Goal: Book appointment/travel/reservation

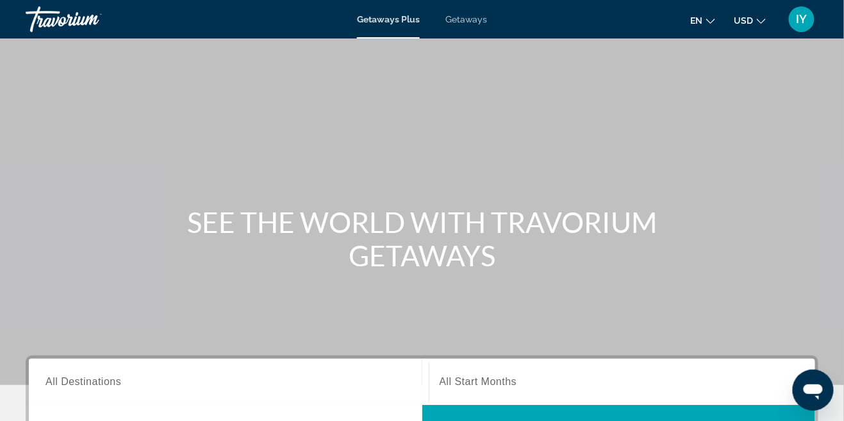
click at [470, 20] on span "Getaways" at bounding box center [467, 19] width 42 height 10
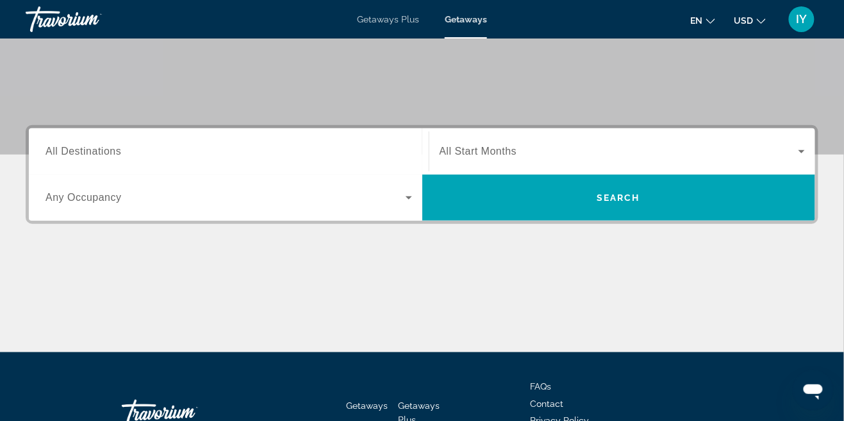
scroll to position [256, 0]
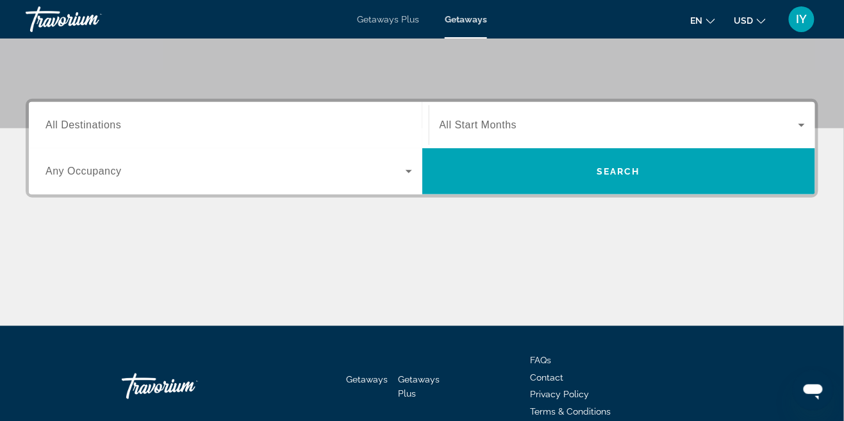
click at [104, 128] on span "All Destinations" at bounding box center [84, 124] width 76 height 11
click at [104, 128] on input "Destination All Destinations" at bounding box center [229, 125] width 367 height 15
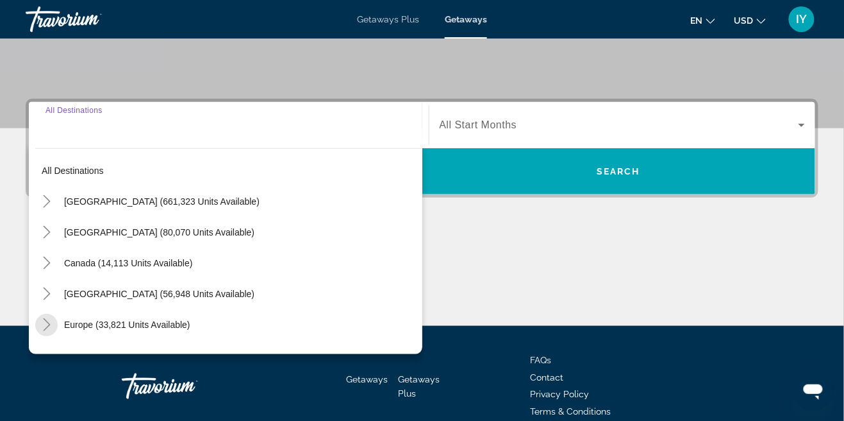
click at [42, 323] on icon "Toggle Europe (33,821 units available)" at bounding box center [46, 324] width 13 height 13
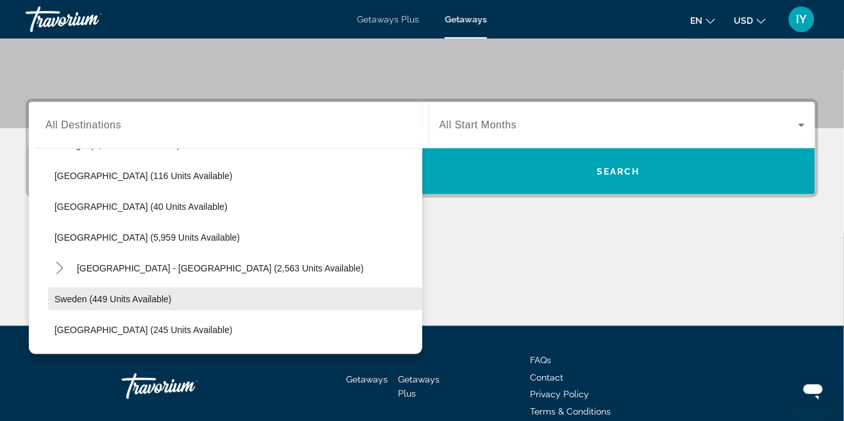
scroll to position [640, 0]
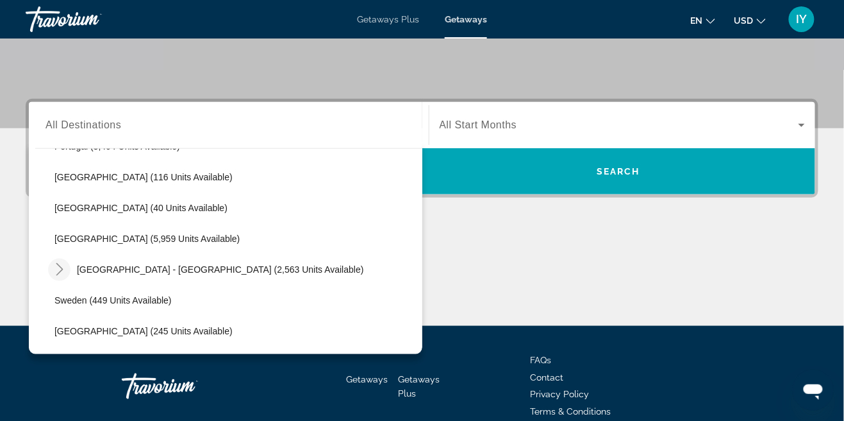
click at [60, 272] on icon "Toggle Spain - Canary Islands (2,563 units available)" at bounding box center [59, 269] width 13 height 13
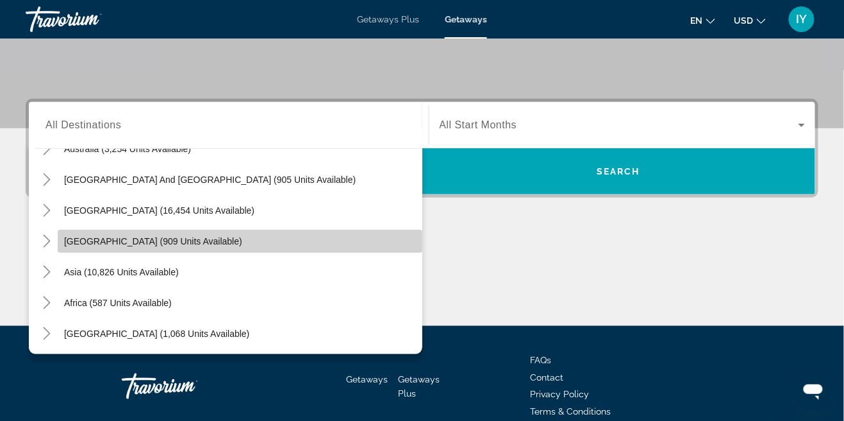
scroll to position [1099, 0]
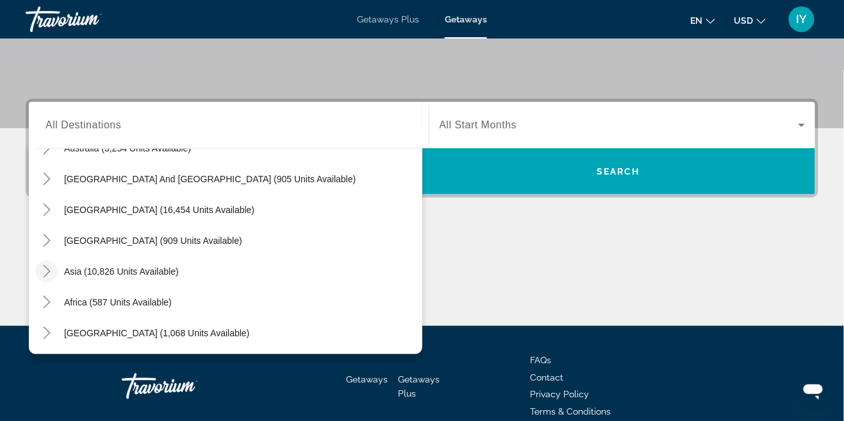
click at [46, 271] on icon "Toggle Asia (10,826 units available)" at bounding box center [46, 271] width 13 height 13
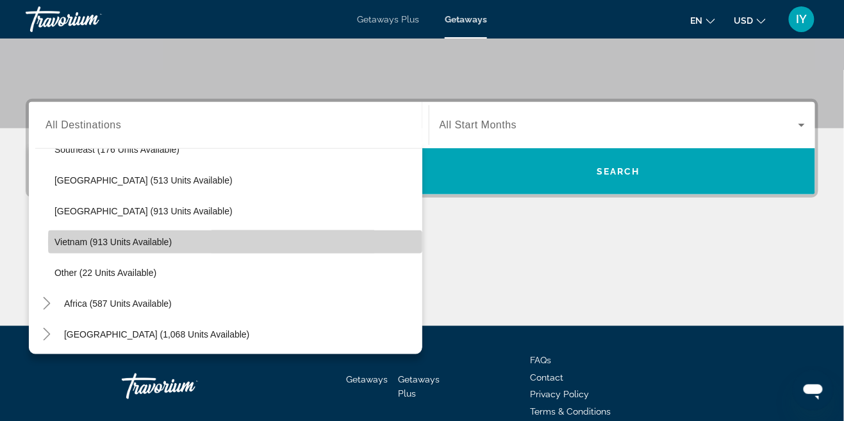
scroll to position [1561, 0]
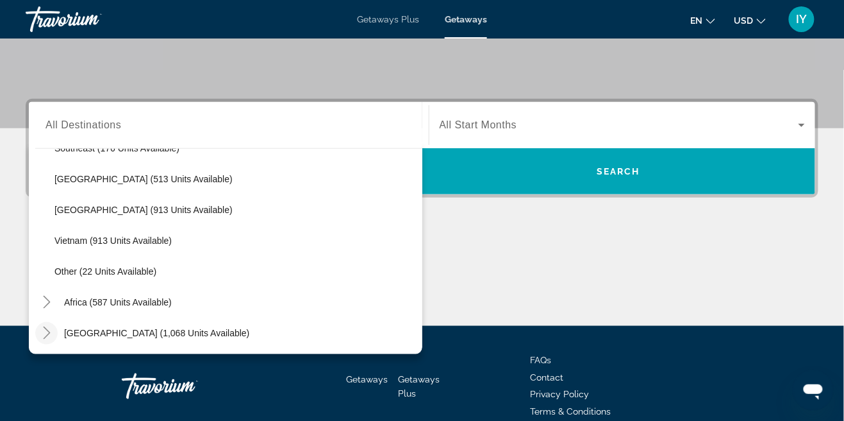
click at [44, 331] on icon "Toggle Middle East (1,068 units available)" at bounding box center [46, 332] width 13 height 13
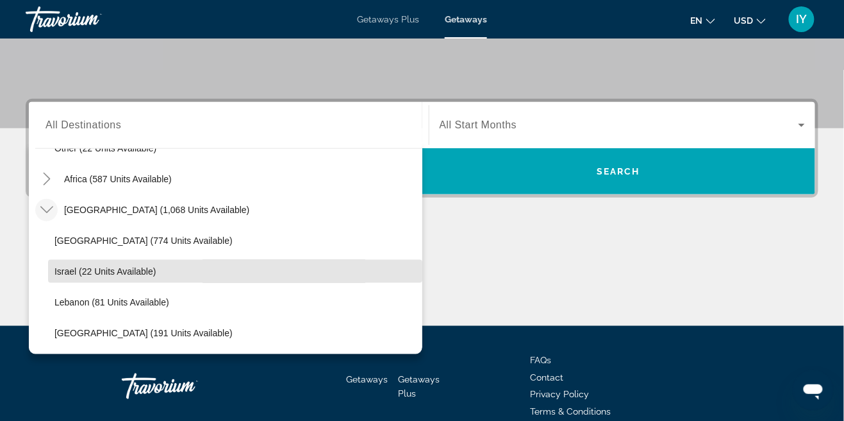
click at [148, 274] on span "Israel (22 units available)" at bounding box center [104, 271] width 101 height 10
type input "**********"
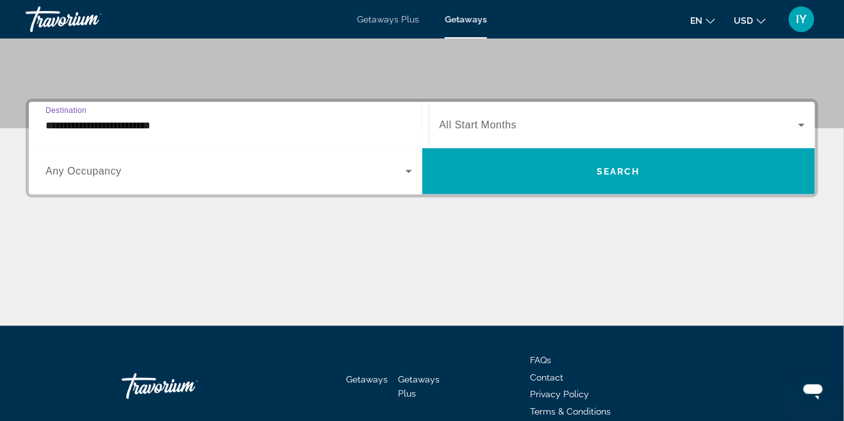
click at [405, 177] on icon "Search widget" at bounding box center [408, 170] width 15 height 15
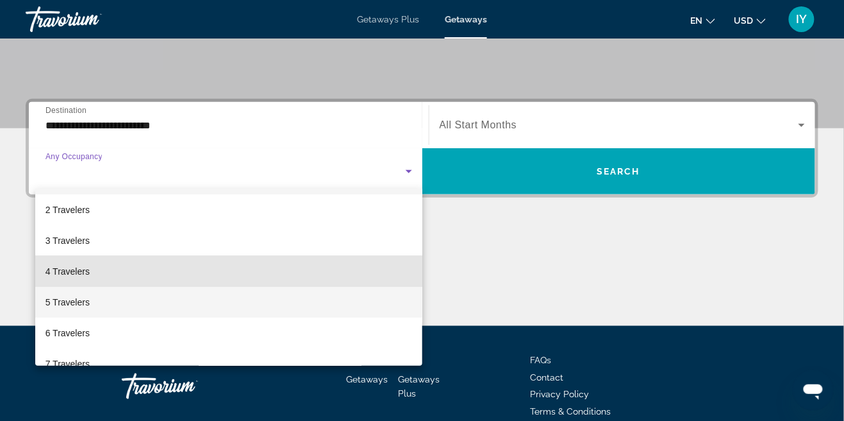
scroll to position [0, 0]
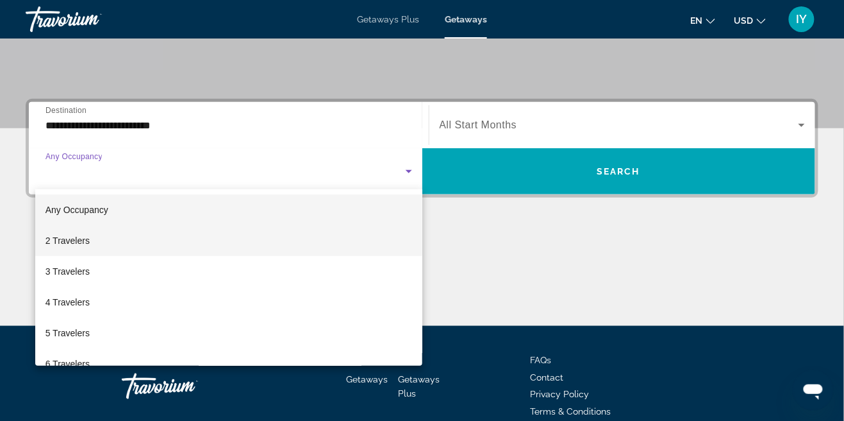
click at [82, 242] on span "2 Travelers" at bounding box center [68, 240] width 44 height 15
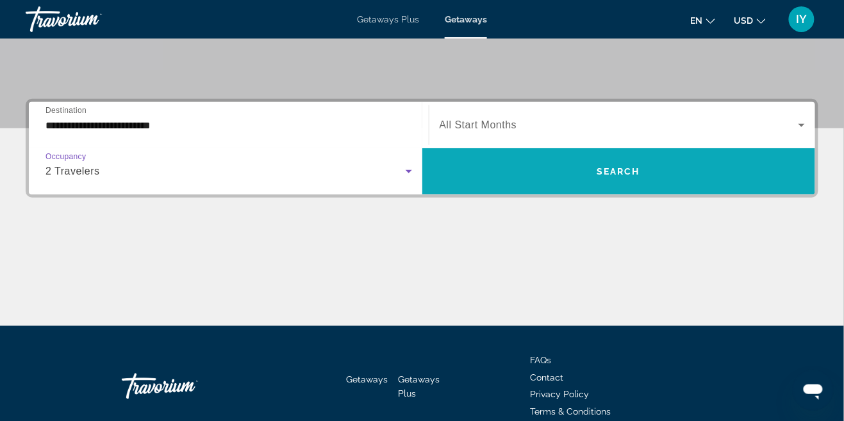
click at [615, 165] on span "Search widget" at bounding box center [619, 171] width 394 height 31
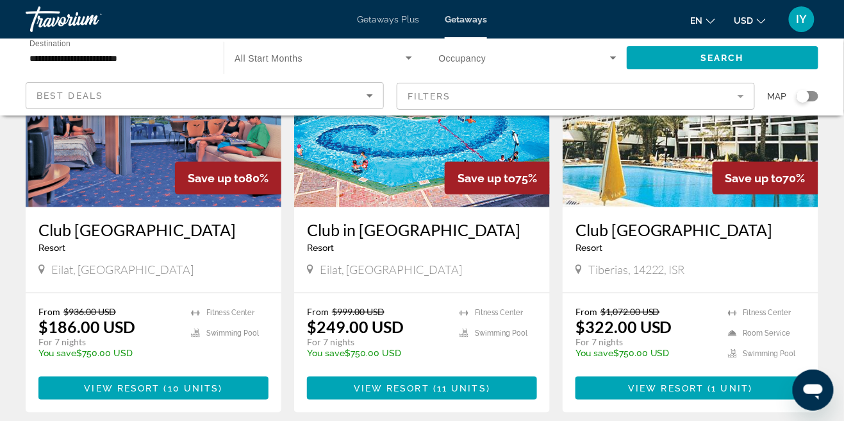
scroll to position [157, 0]
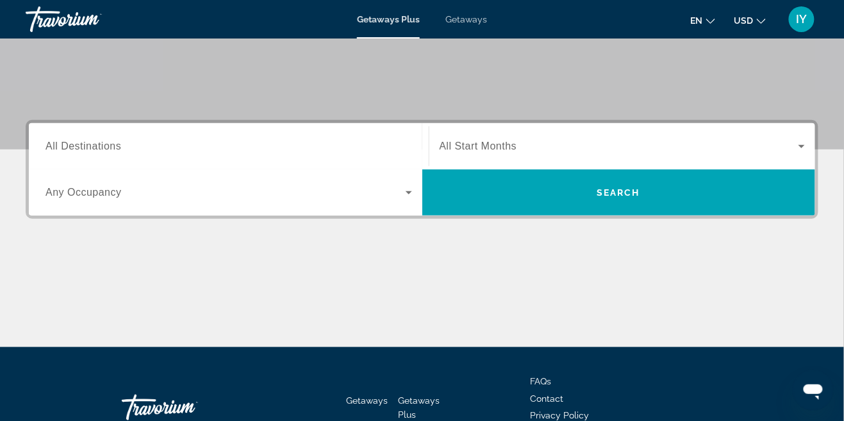
scroll to position [237, 0]
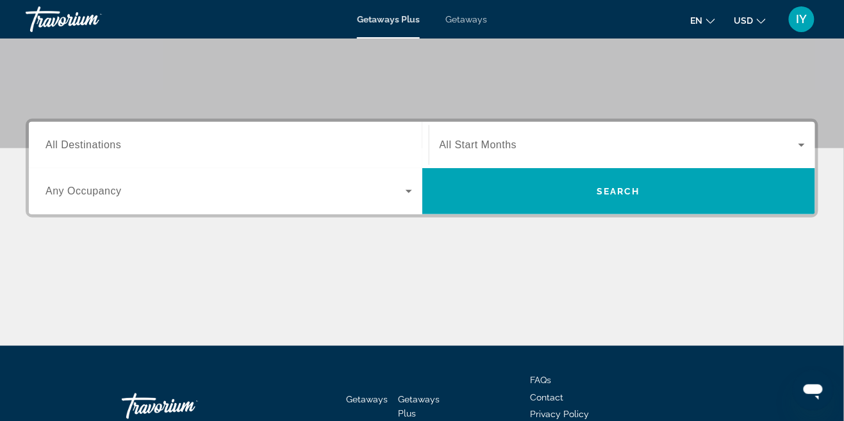
click at [467, 21] on span "Getaways" at bounding box center [467, 19] width 42 height 10
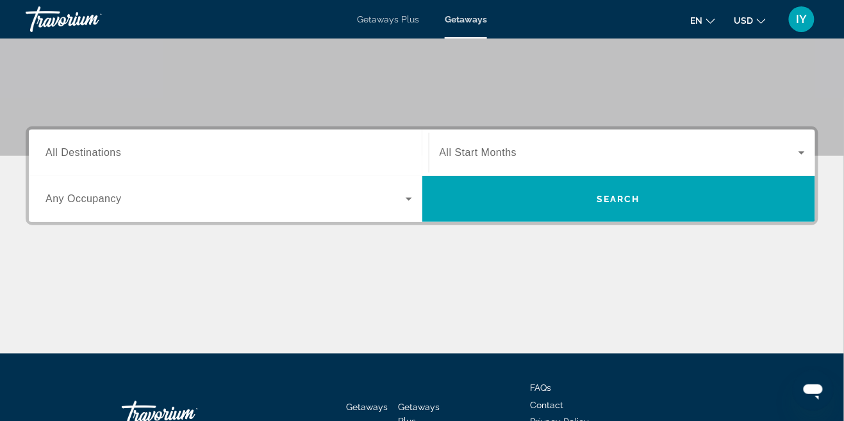
scroll to position [239, 0]
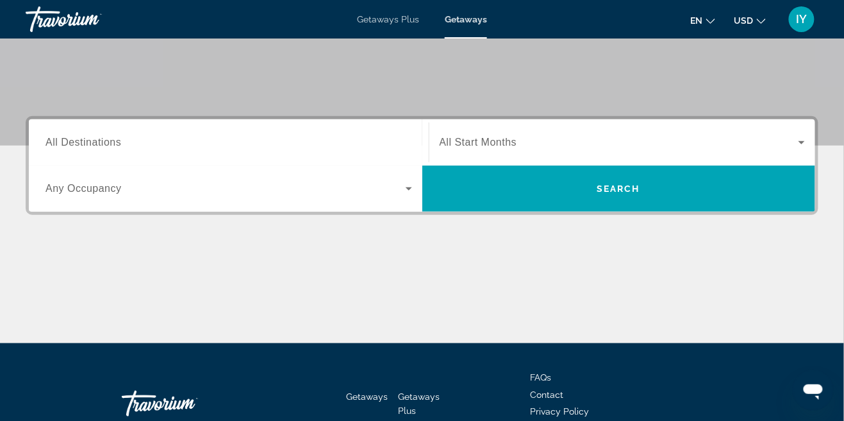
click at [407, 188] on icon "Search widget" at bounding box center [409, 188] width 6 height 3
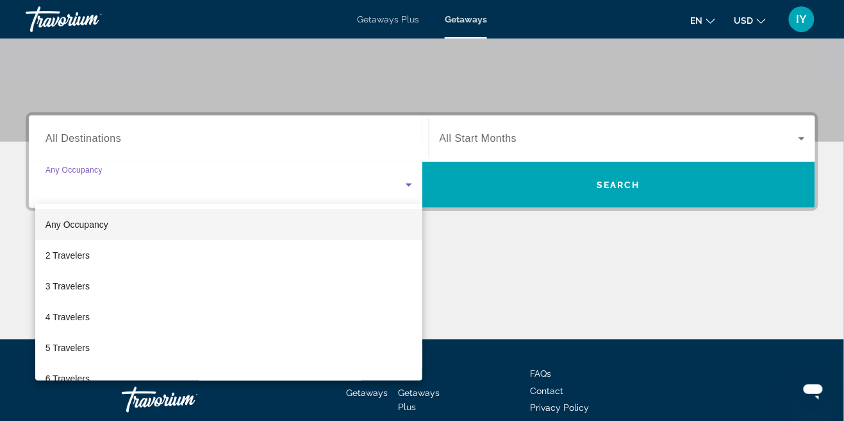
scroll to position [256, 0]
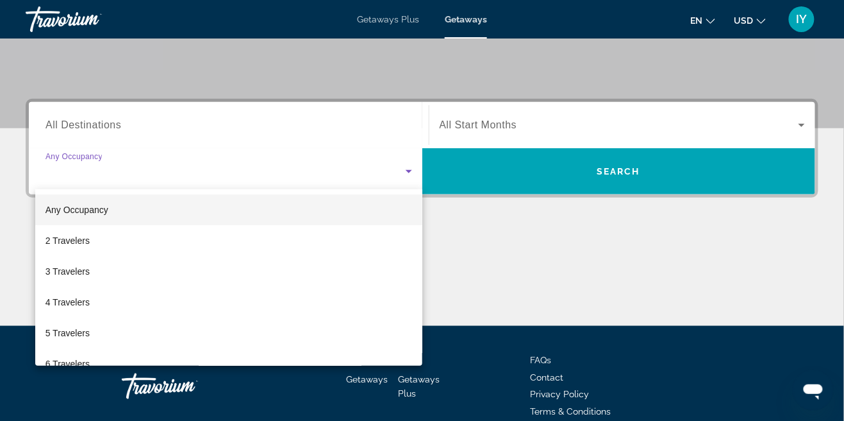
click at [114, 128] on div at bounding box center [422, 210] width 844 height 421
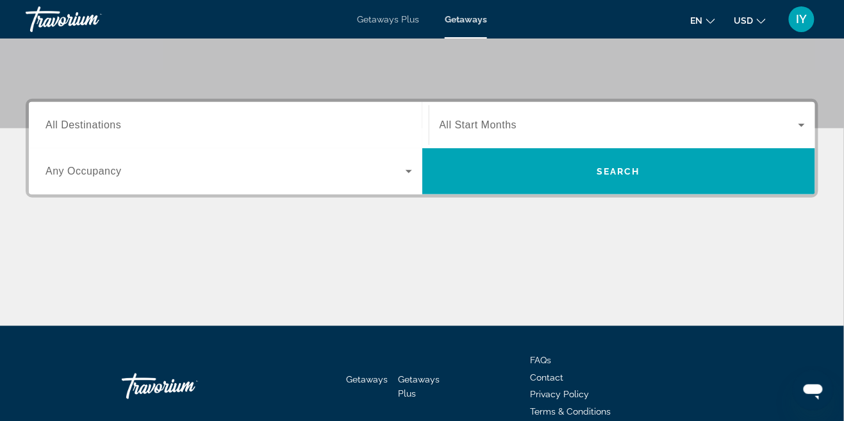
click at [110, 125] on span "All Destinations" at bounding box center [84, 124] width 76 height 11
click at [110, 125] on input "Destination All Destinations" at bounding box center [229, 125] width 367 height 15
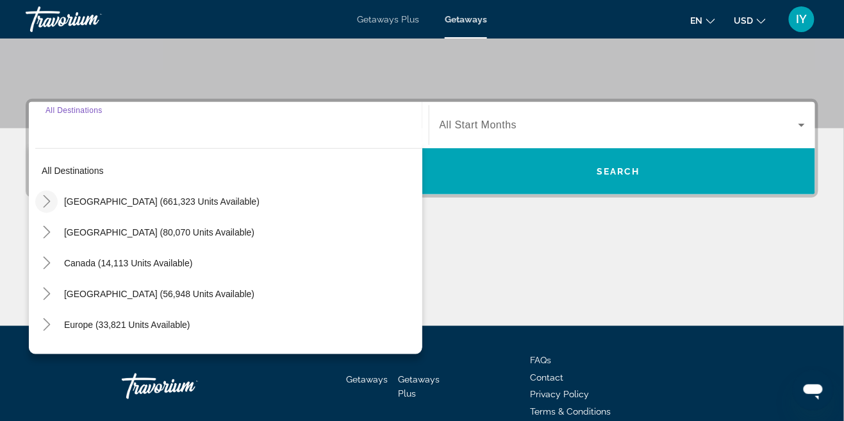
click at [46, 206] on icon "Toggle United States (661,323 units available)" at bounding box center [46, 201] width 13 height 13
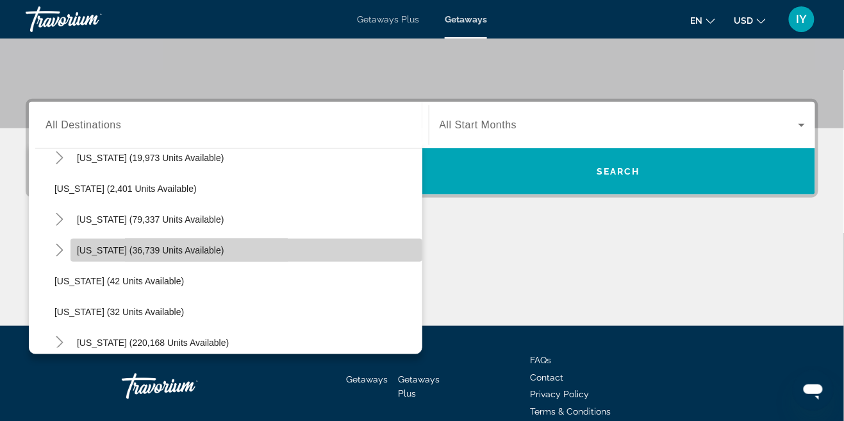
scroll to position [73, 0]
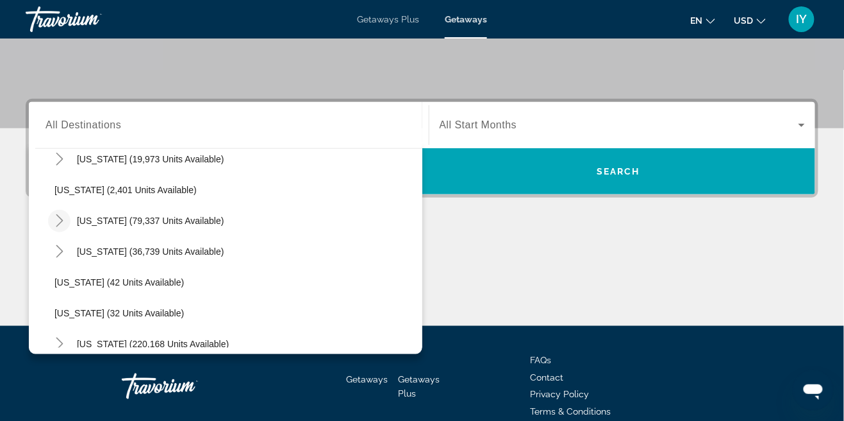
click at [59, 219] on icon "Toggle California (79,337 units available)" at bounding box center [59, 220] width 13 height 13
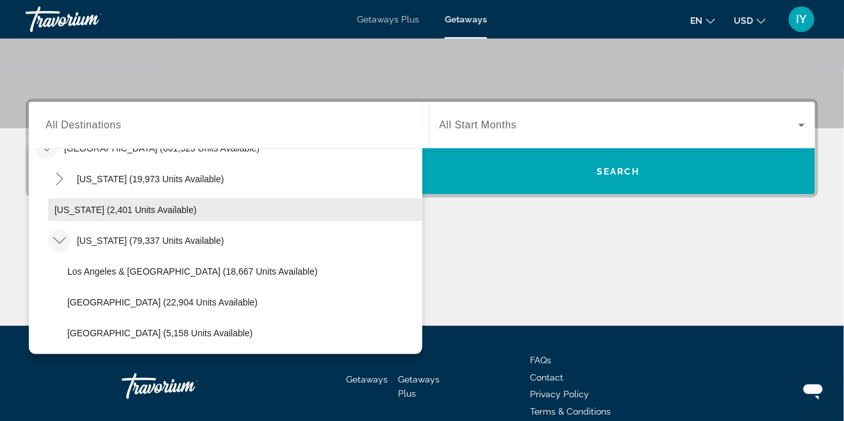
scroll to position [0, 0]
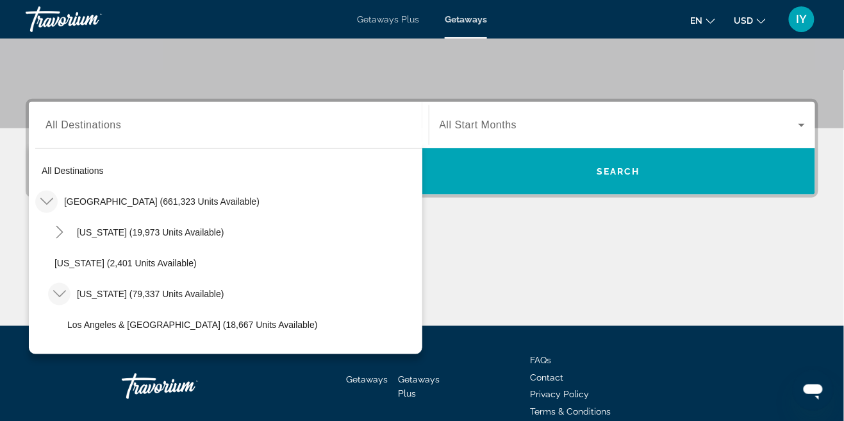
click at [51, 296] on mat-icon "Toggle California (79,337 units available)" at bounding box center [59, 294] width 22 height 22
click at [61, 229] on icon "Toggle Arizona (19,973 units available)" at bounding box center [59, 232] width 13 height 13
click at [56, 236] on icon "Toggle Arizona (19,973 units available)" at bounding box center [59, 232] width 13 height 13
click at [45, 199] on icon "Toggle United States (661,323 units available)" at bounding box center [46, 201] width 13 height 13
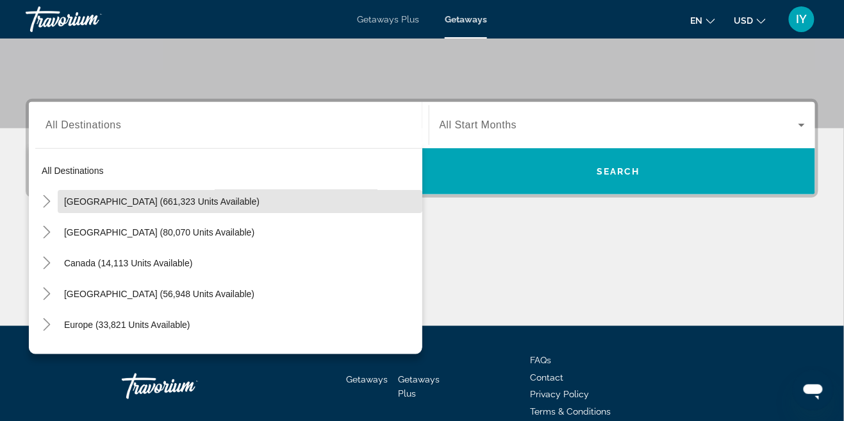
click at [154, 202] on span "[GEOGRAPHIC_DATA] (661,323 units available)" at bounding box center [162, 201] width 196 height 10
type input "**********"
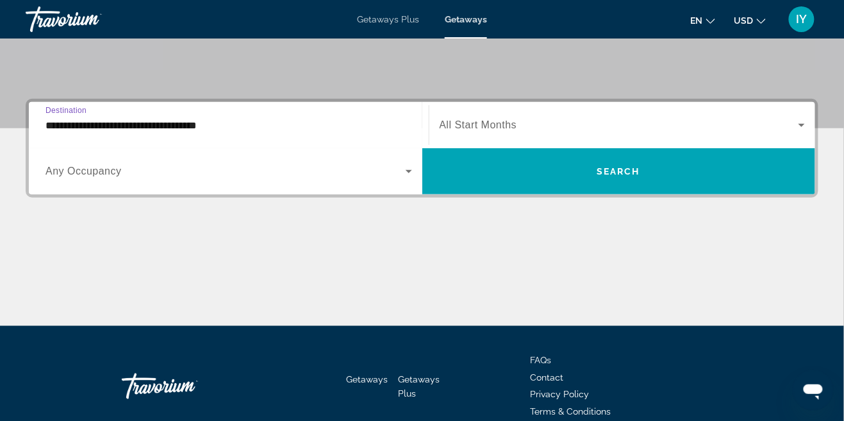
click at [108, 174] on span "Any Occupancy" at bounding box center [84, 170] width 76 height 11
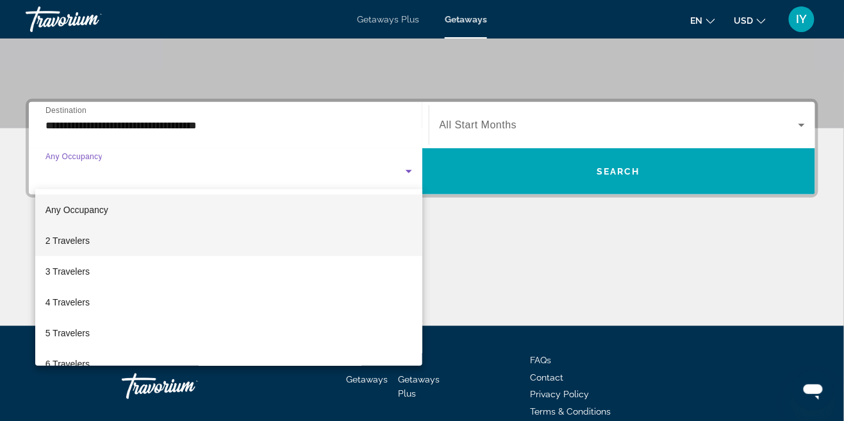
click at [85, 242] on span "2 Travelers" at bounding box center [68, 240] width 44 height 15
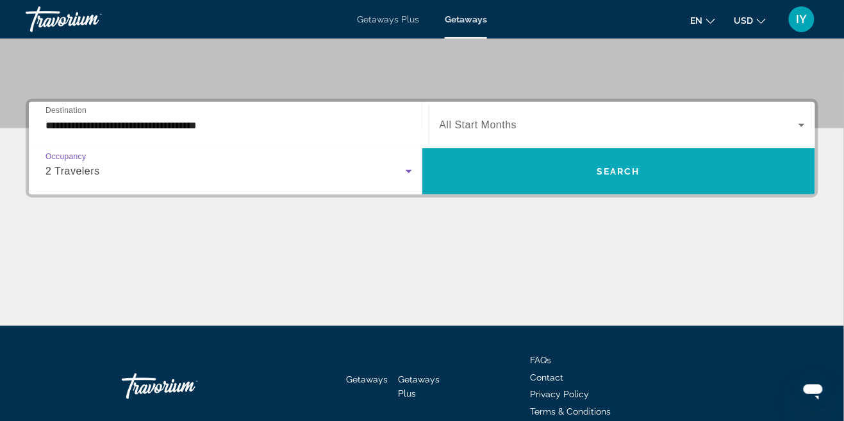
click at [615, 168] on span "Search" at bounding box center [619, 171] width 44 height 10
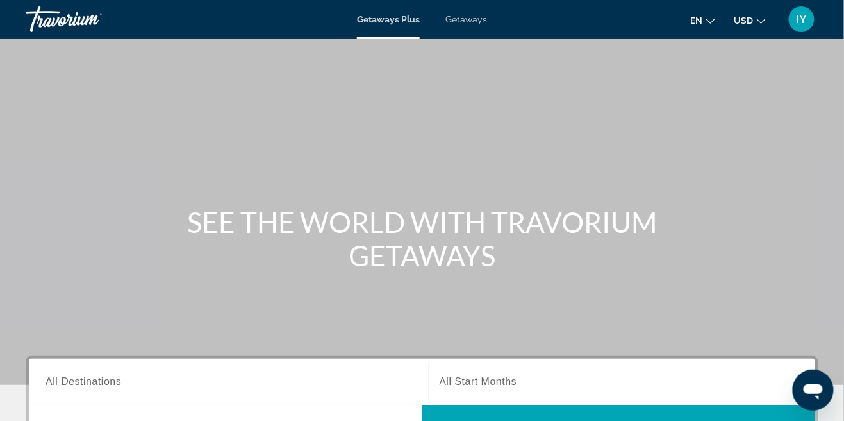
click at [476, 20] on span "Getaways" at bounding box center [467, 19] width 42 height 10
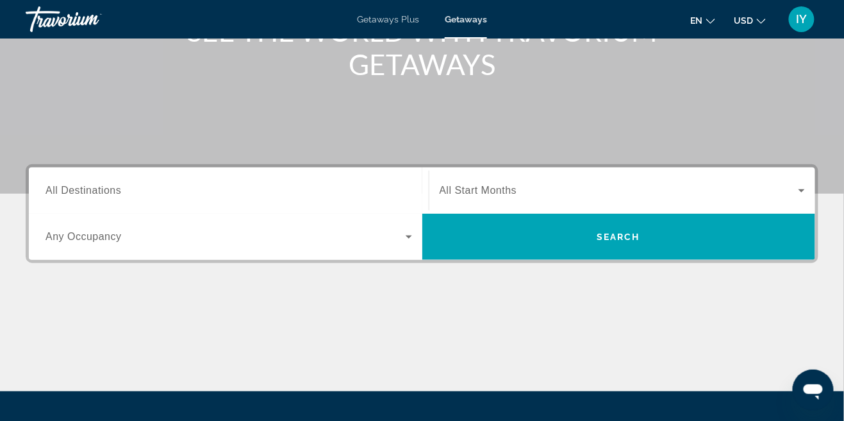
scroll to position [192, 0]
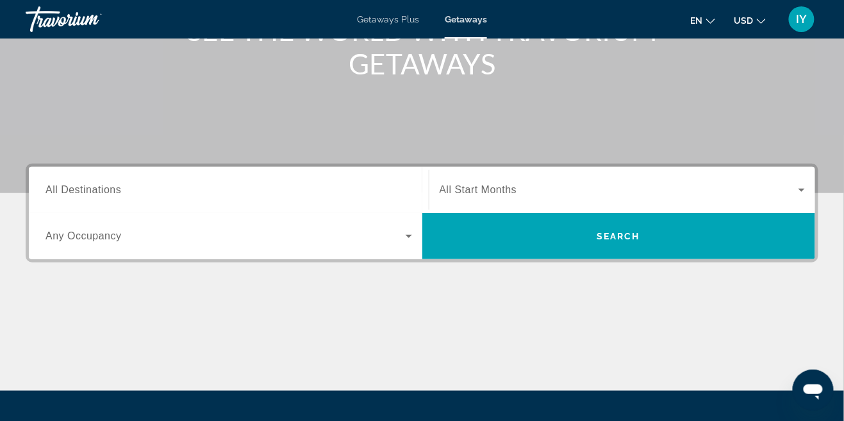
click at [115, 187] on span "All Destinations" at bounding box center [84, 189] width 76 height 11
click at [115, 187] on input "Destination All Destinations" at bounding box center [229, 190] width 367 height 15
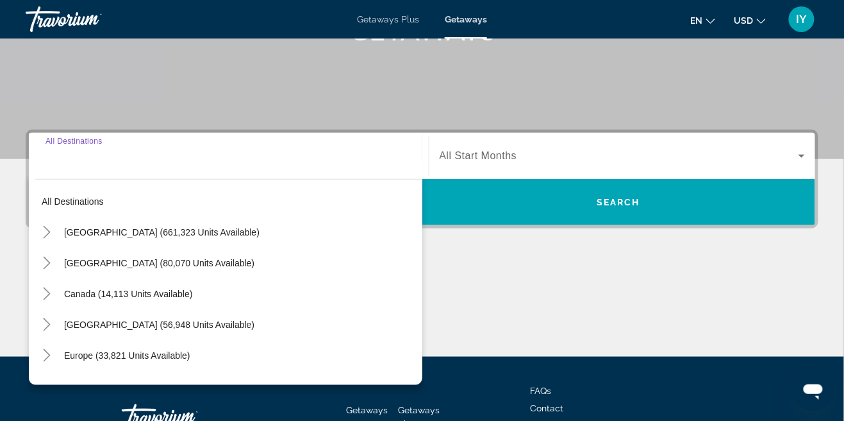
scroll to position [256, 0]
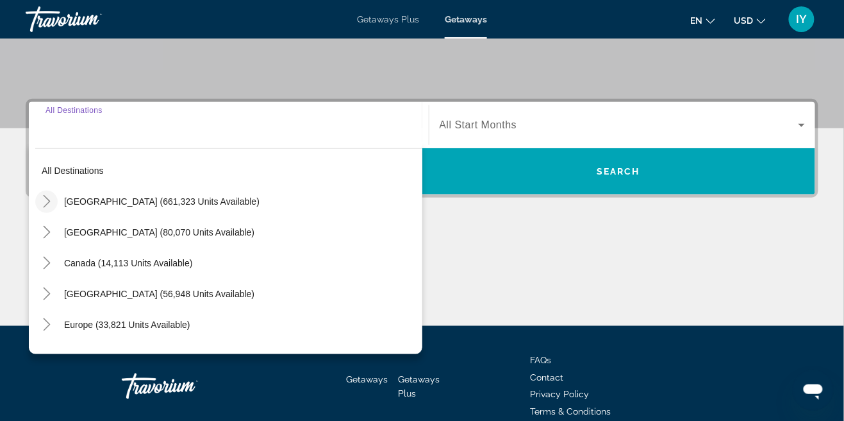
click at [44, 206] on icon "Toggle United States (661,323 units available)" at bounding box center [46, 201] width 7 height 13
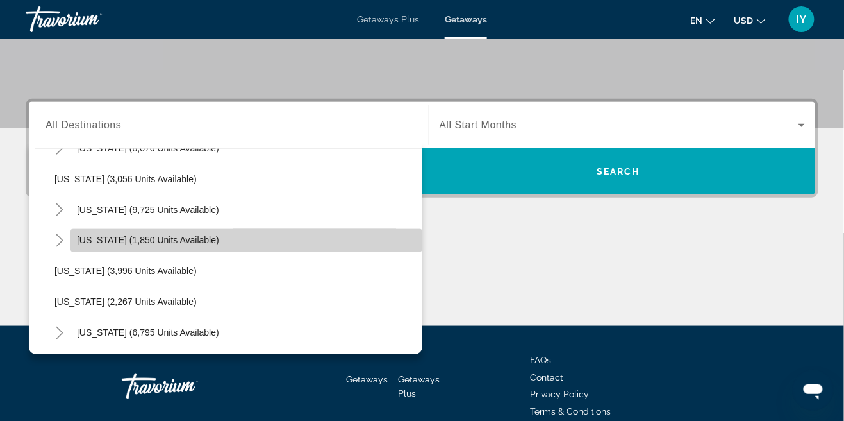
scroll to position [737, 0]
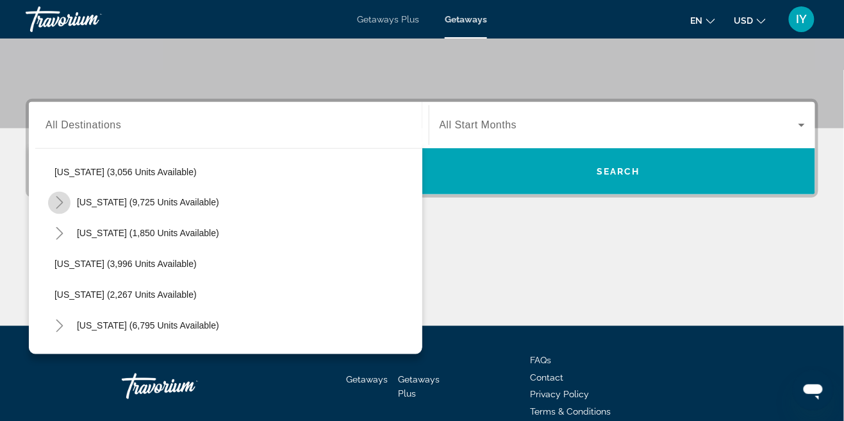
click at [54, 201] on icon "Toggle Nevada (9,725 units available)" at bounding box center [59, 202] width 13 height 13
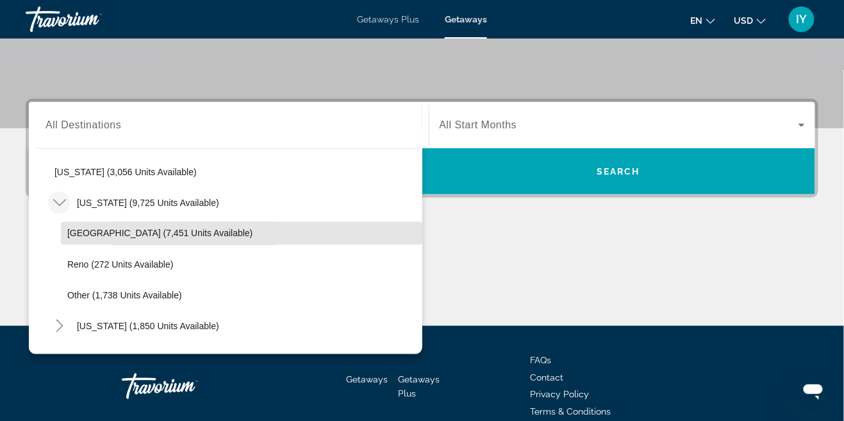
click at [102, 238] on span "Las Vegas (7,451 units available)" at bounding box center [159, 233] width 185 height 10
type input "**********"
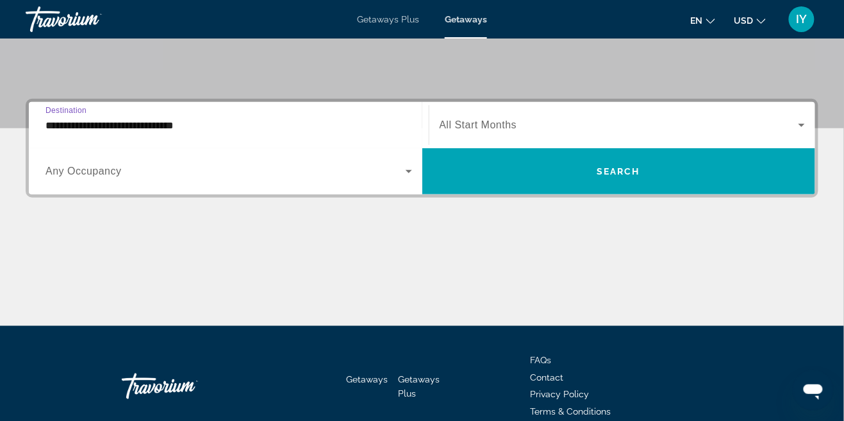
click at [267, 170] on span "Search widget" at bounding box center [226, 170] width 360 height 15
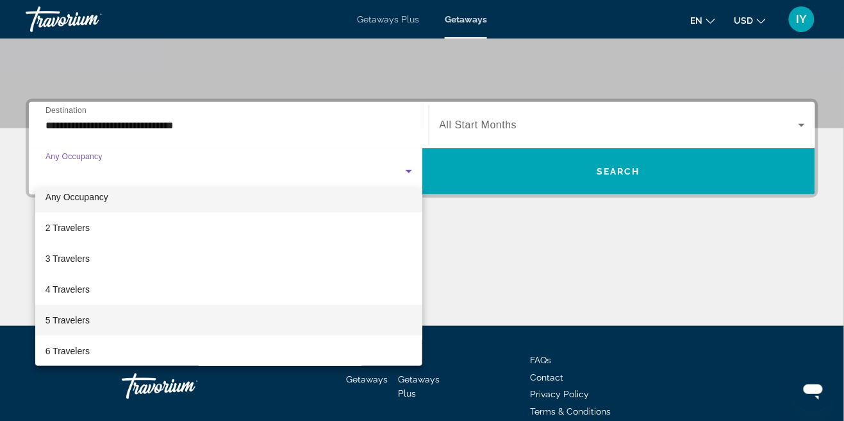
scroll to position [0, 0]
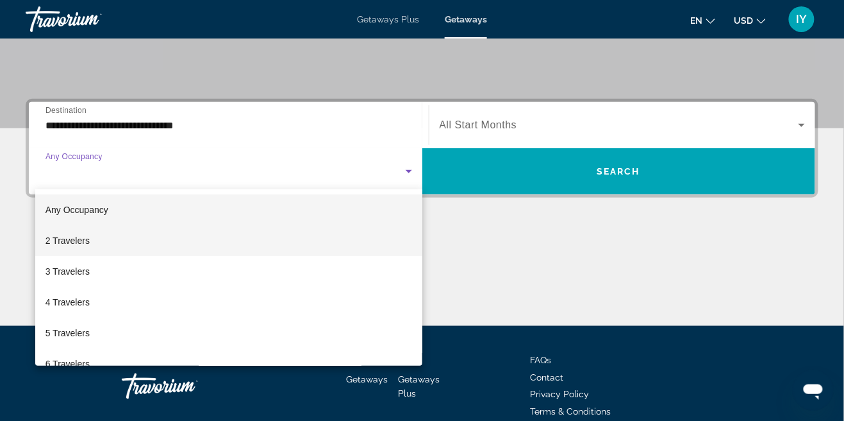
click at [83, 246] on span "2 Travelers" at bounding box center [68, 240] width 44 height 15
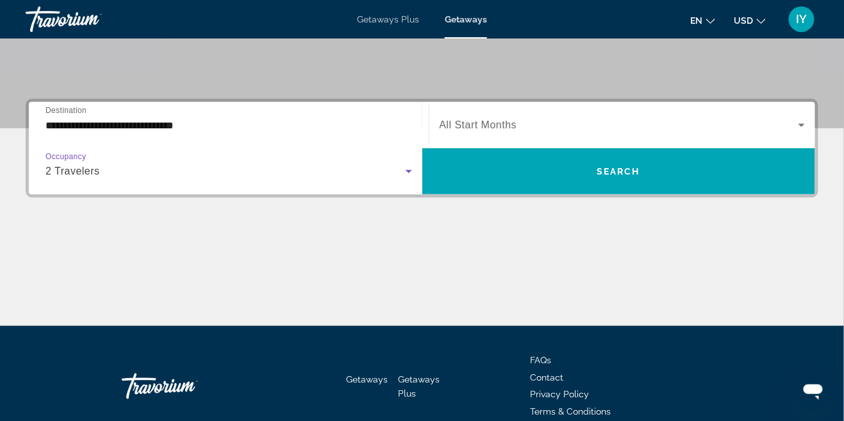
click at [401, 174] on div "2 Travelers" at bounding box center [226, 170] width 360 height 15
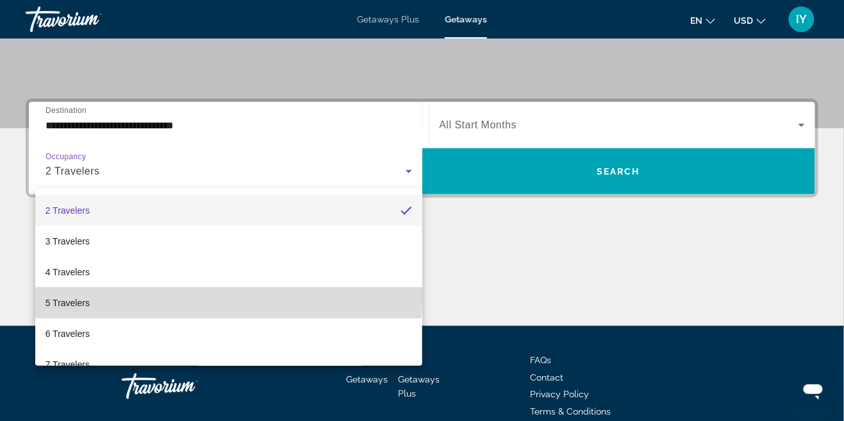
scroll to position [32, 0]
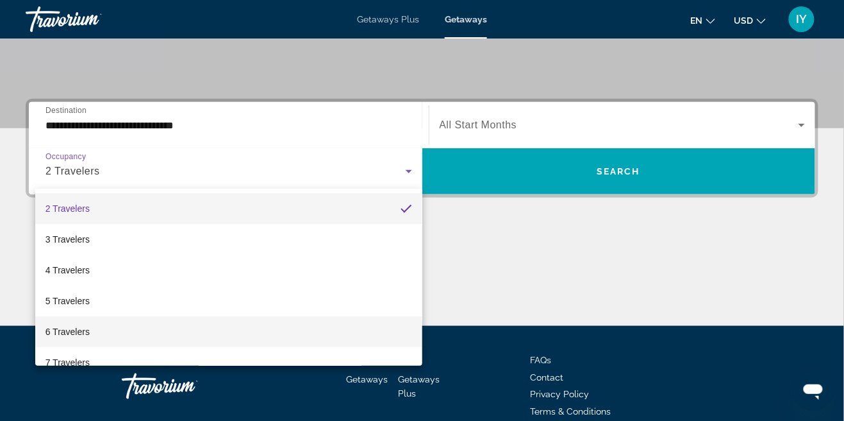
click at [85, 331] on span "6 Travelers" at bounding box center [68, 331] width 44 height 15
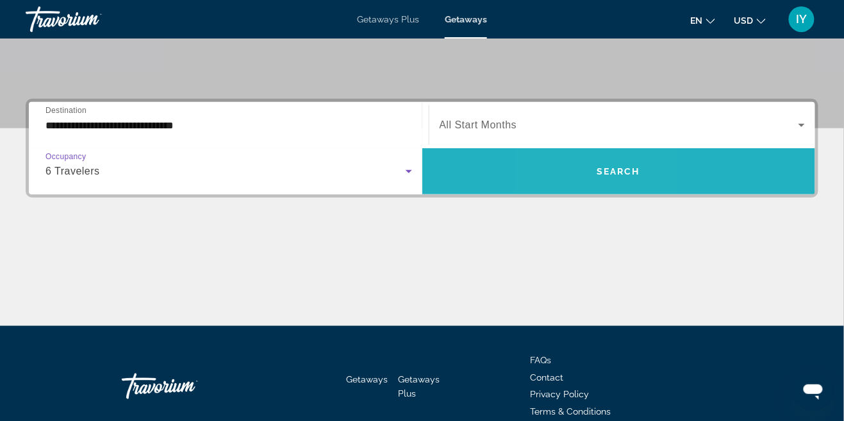
click at [583, 169] on span "Search widget" at bounding box center [619, 171] width 394 height 31
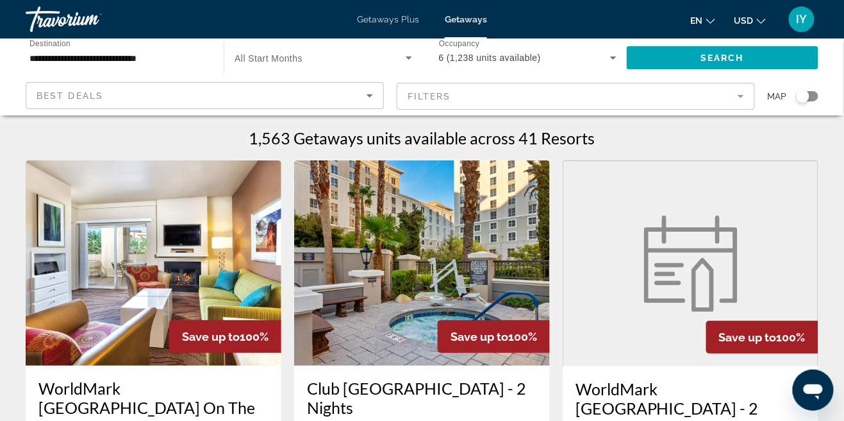
click at [612, 55] on icon "Search widget" at bounding box center [613, 57] width 15 height 15
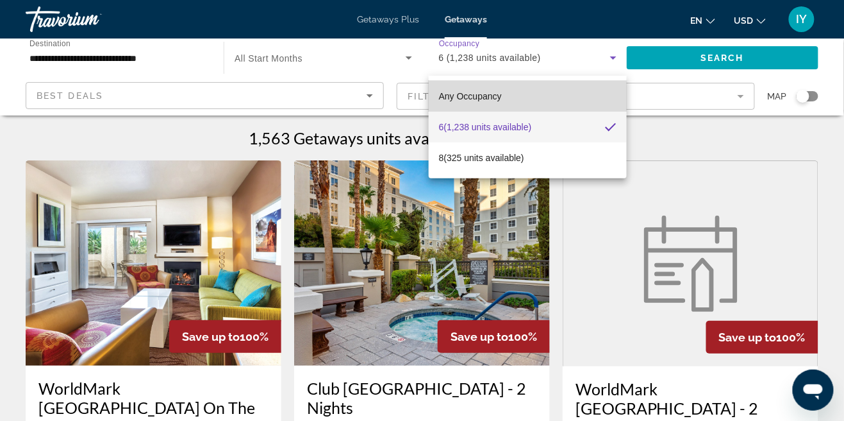
click at [496, 96] on span "Any Occupancy" at bounding box center [470, 96] width 63 height 10
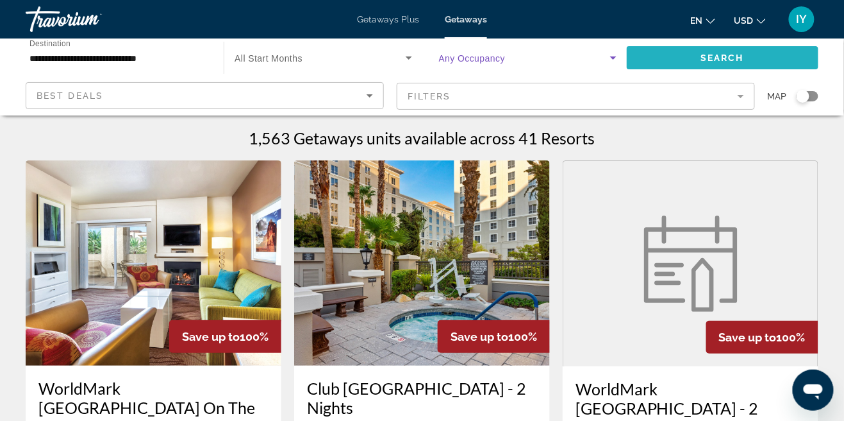
click at [713, 60] on span "Search" at bounding box center [723, 58] width 44 height 10
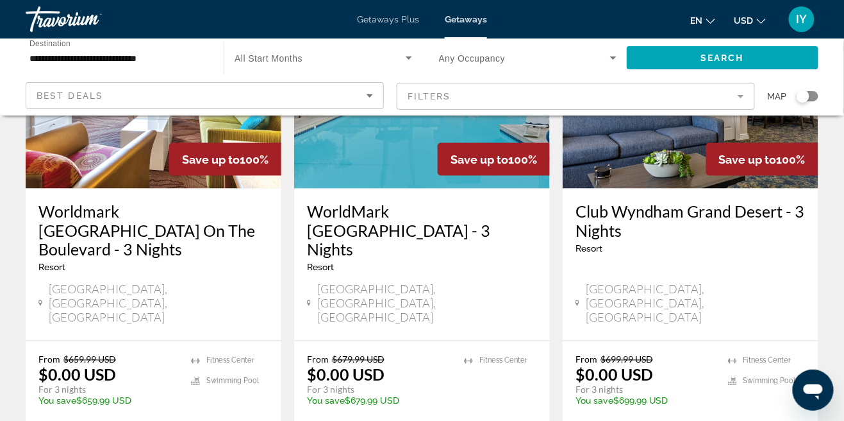
scroll to position [1708, 0]
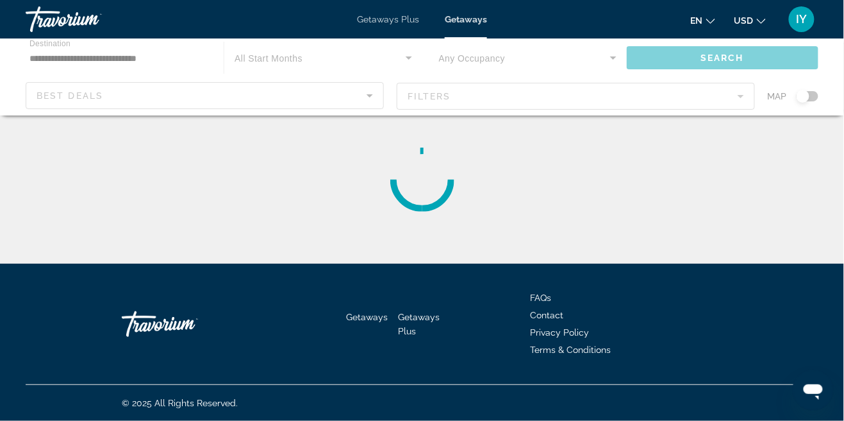
click at [712, 169] on div "Main content" at bounding box center [422, 179] width 793 height 103
